Goal: Task Accomplishment & Management: Manage account settings

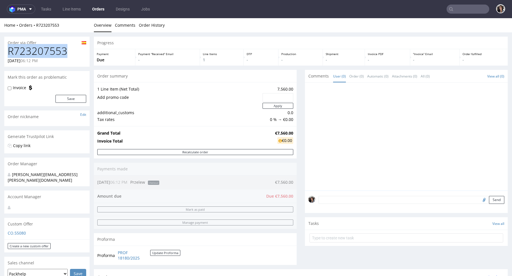
drag, startPoint x: 69, startPoint y: 53, endPoint x: 2, endPoint y: 53, distance: 67.4
copy h1 "R723207553"
drag, startPoint x: 290, startPoint y: 132, endPoint x: 267, endPoint y: 132, distance: 22.7
click at [267, 132] on tr "Grand Total €7,560.00" at bounding box center [195, 133] width 196 height 7
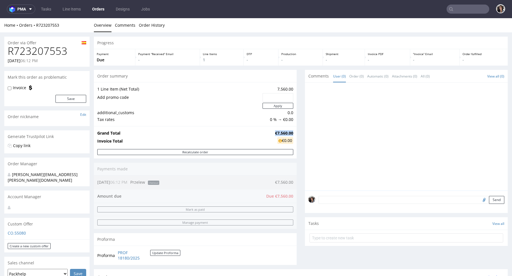
copy tr "€7,560.00"
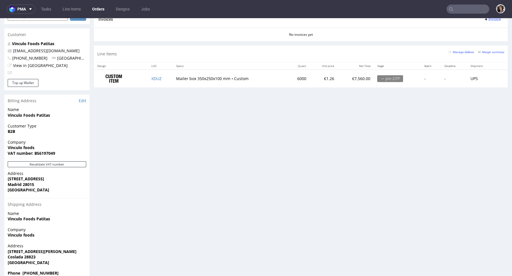
scroll to position [264, 0]
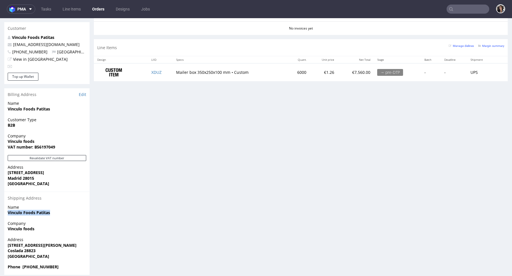
drag, startPoint x: 55, startPoint y: 208, endPoint x: 7, endPoint y: 205, distance: 48.7
click at [7, 205] on div "Name Vinculo Foods Patitas" at bounding box center [46, 213] width 85 height 16
copy strong "Vinculo Foods Patitas"
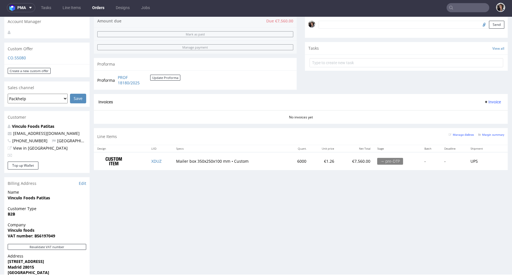
scroll to position [100, 0]
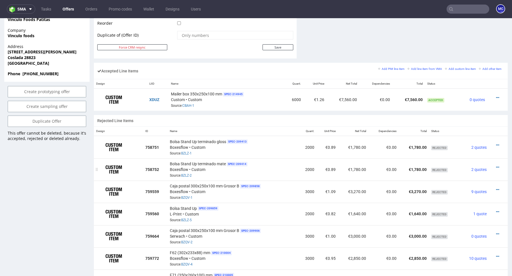
scroll to position [255, 0]
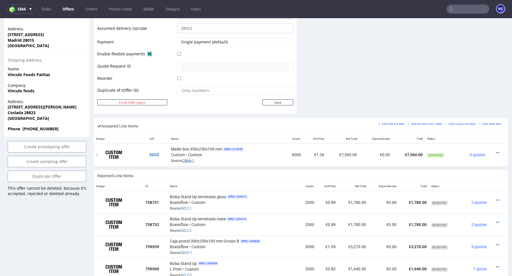
click at [191, 160] on link "CBAH-1" at bounding box center [188, 161] width 12 height 4
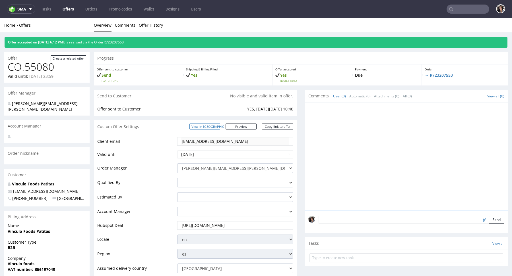
click at [212, 124] on link "View in [GEOGRAPHIC_DATA]" at bounding box center [204, 127] width 31 height 6
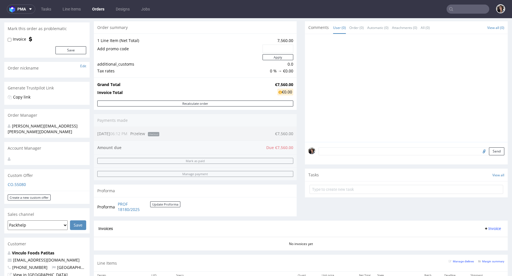
scroll to position [4, 0]
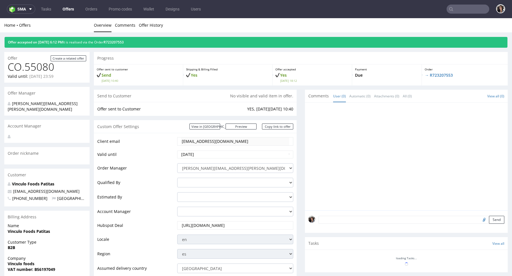
scroll to position [257, 0]
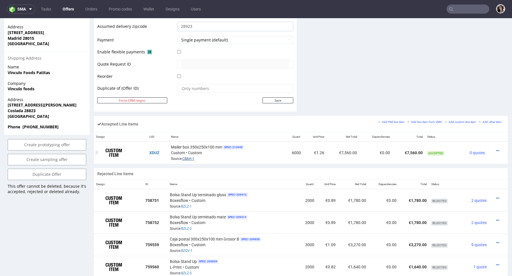
click at [190, 157] on link "CBAH-1" at bounding box center [188, 159] width 12 height 4
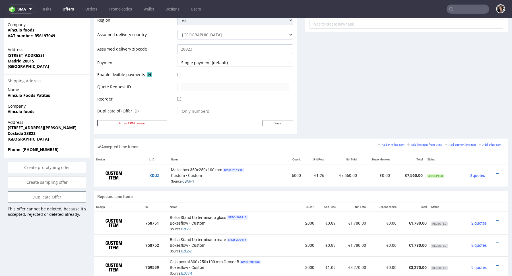
scroll to position [0, 0]
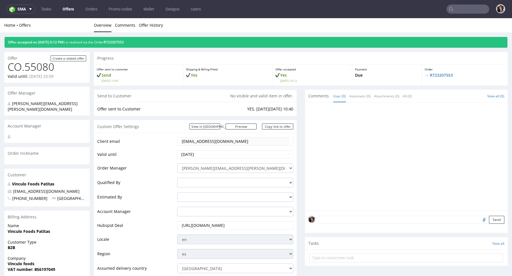
click at [133, 39] on div "Offer accepted on 27.08.2025 6:12 PM It is realised via the Order R723207553" at bounding box center [256, 42] width 502 height 11
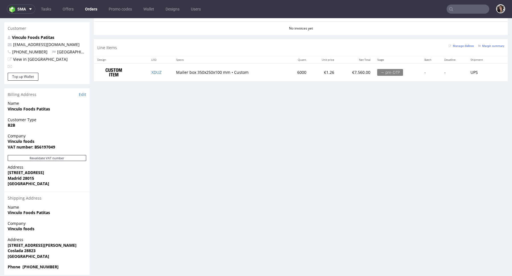
scroll to position [1, 0]
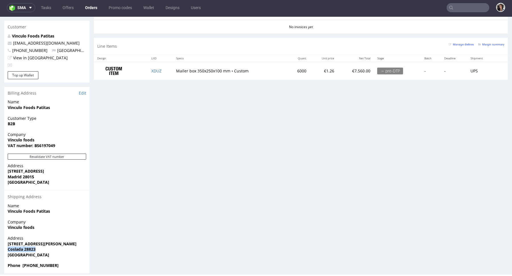
drag, startPoint x: 39, startPoint y: 243, endPoint x: 3, endPoint y: 243, distance: 35.2
click at [3, 243] on div "Order via Offer R723207553 27.08.2025 06:12 PM Mark this order as problematic I…" at bounding box center [256, 22] width 512 height 511
copy strong "Coslada 28823"
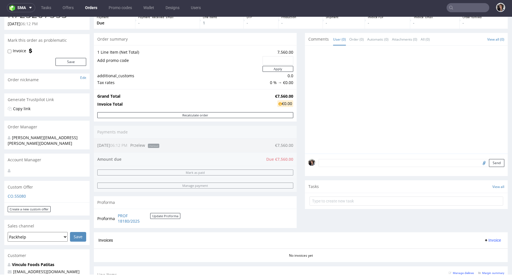
scroll to position [36, 0]
click at [122, 224] on div "Proforma PROF 18180/2025 Update Proforma" at bounding box center [195, 217] width 203 height 19
click at [122, 219] on link "PROF 18180/2025" at bounding box center [134, 218] width 32 height 11
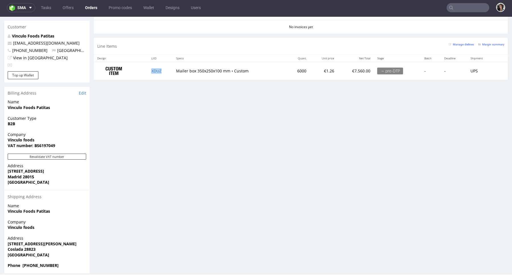
click at [154, 67] on td "XDUZ" at bounding box center [160, 71] width 24 height 18
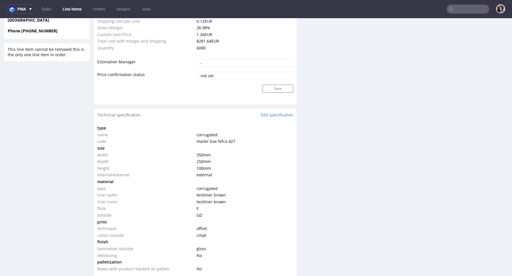
scroll to position [584, 0]
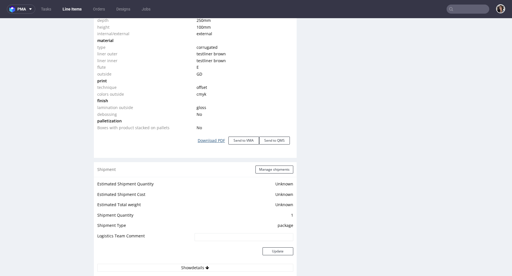
click at [209, 138] on link "Download PDF" at bounding box center [211, 140] width 34 height 13
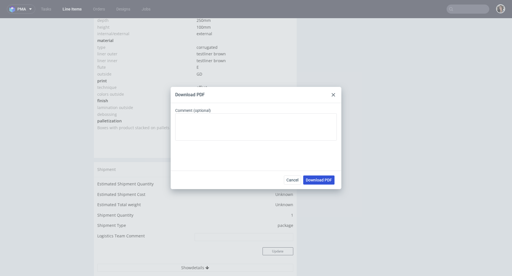
click at [323, 181] on span "Download PDF" at bounding box center [319, 180] width 26 height 4
click at [332, 94] on icon at bounding box center [332, 94] width 3 height 3
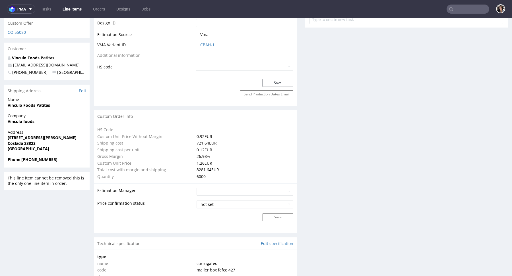
scroll to position [311, 0]
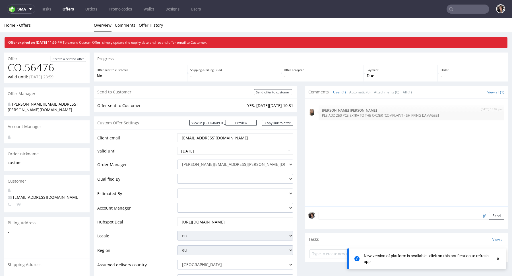
scroll to position [35, 0]
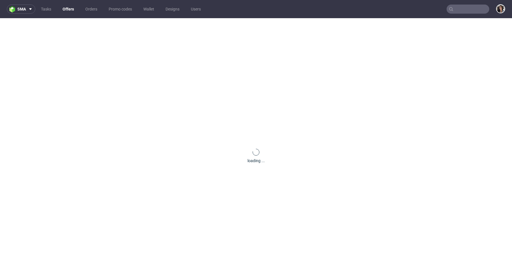
click at [467, 8] on input "text" at bounding box center [467, 9] width 43 height 9
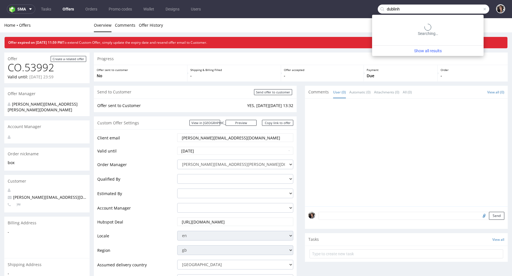
type input "dublinh"
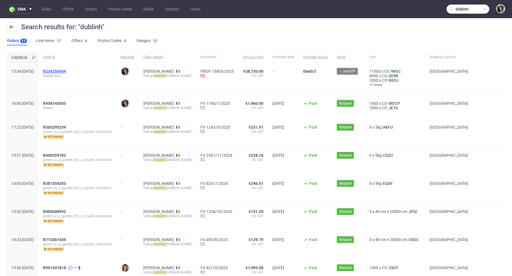
click at [66, 70] on span "R234256904" at bounding box center [54, 71] width 23 height 5
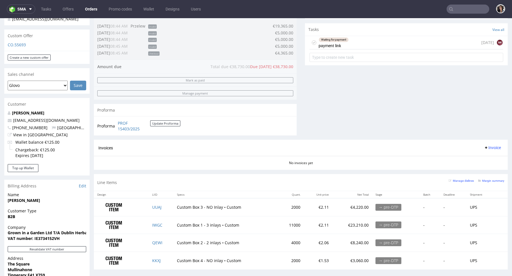
scroll to position [195, 0]
click at [15, 47] on div "CO.55693" at bounding box center [46, 45] width 85 height 9
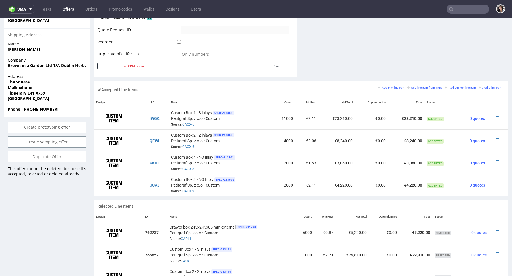
scroll to position [294, 0]
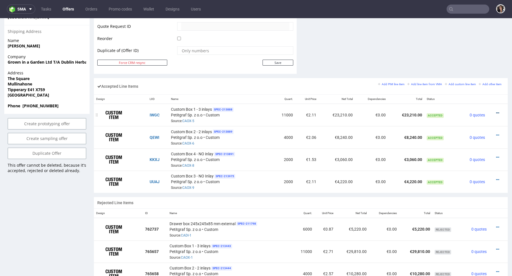
click at [496, 112] on icon at bounding box center [497, 113] width 3 height 4
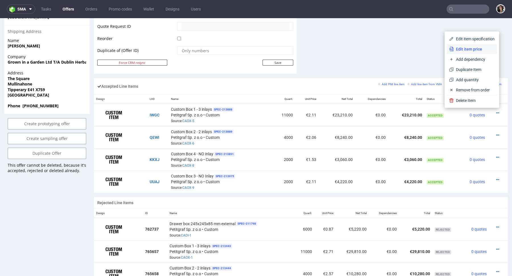
click at [467, 48] on span "Edit item price" at bounding box center [473, 49] width 41 height 6
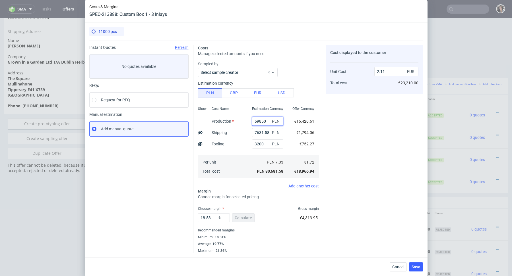
click at [266, 124] on input "69850" at bounding box center [267, 121] width 31 height 9
click at [267, 134] on input "7631.58" at bounding box center [267, 132] width 31 height 9
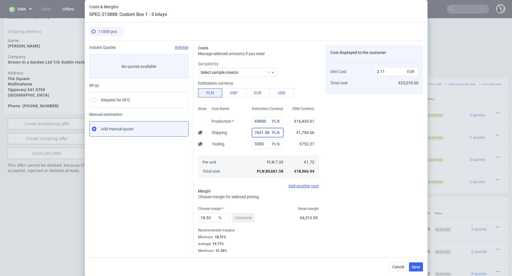
click at [267, 134] on input "7631.58" at bounding box center [267, 132] width 31 height 9
click at [259, 146] on input "3200" at bounding box center [267, 144] width 31 height 9
click at [396, 265] on span "Cancel" at bounding box center [398, 267] width 12 height 4
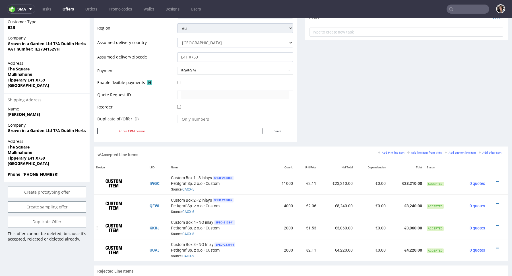
scroll to position [219, 0]
